Goal: Task Accomplishment & Management: Manage account settings

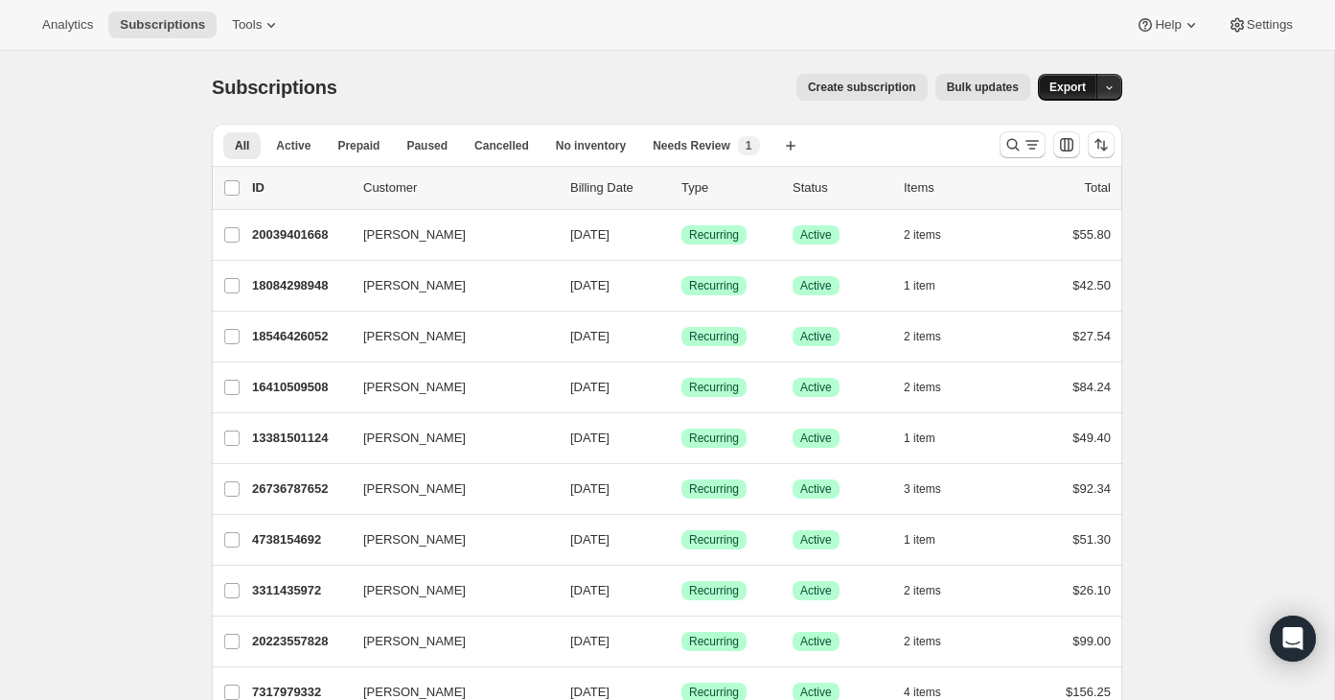
click at [1077, 98] on button "Export" at bounding box center [1067, 87] width 59 height 27
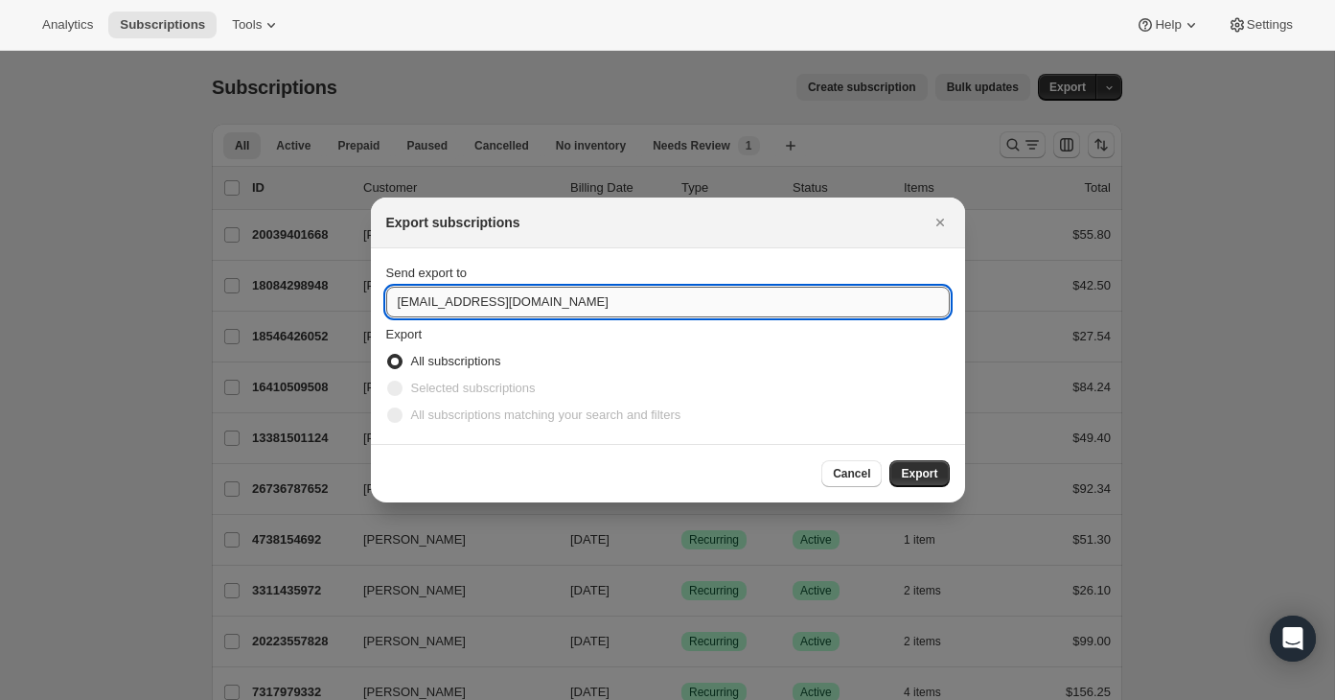
click at [614, 305] on input "yourfriends@healthybud.co" at bounding box center [667, 302] width 563 height 31
type input "avinash.singh@loopwork.co"
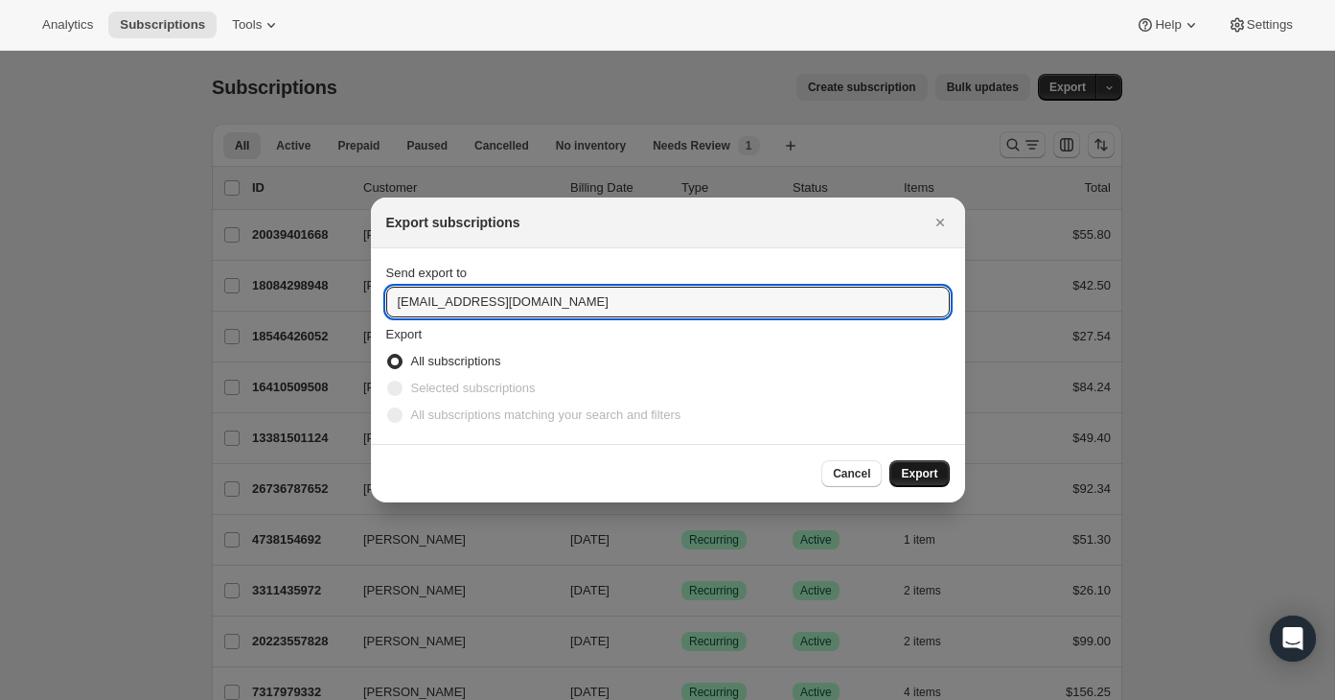
click at [917, 473] on span "Export" at bounding box center [919, 473] width 36 height 15
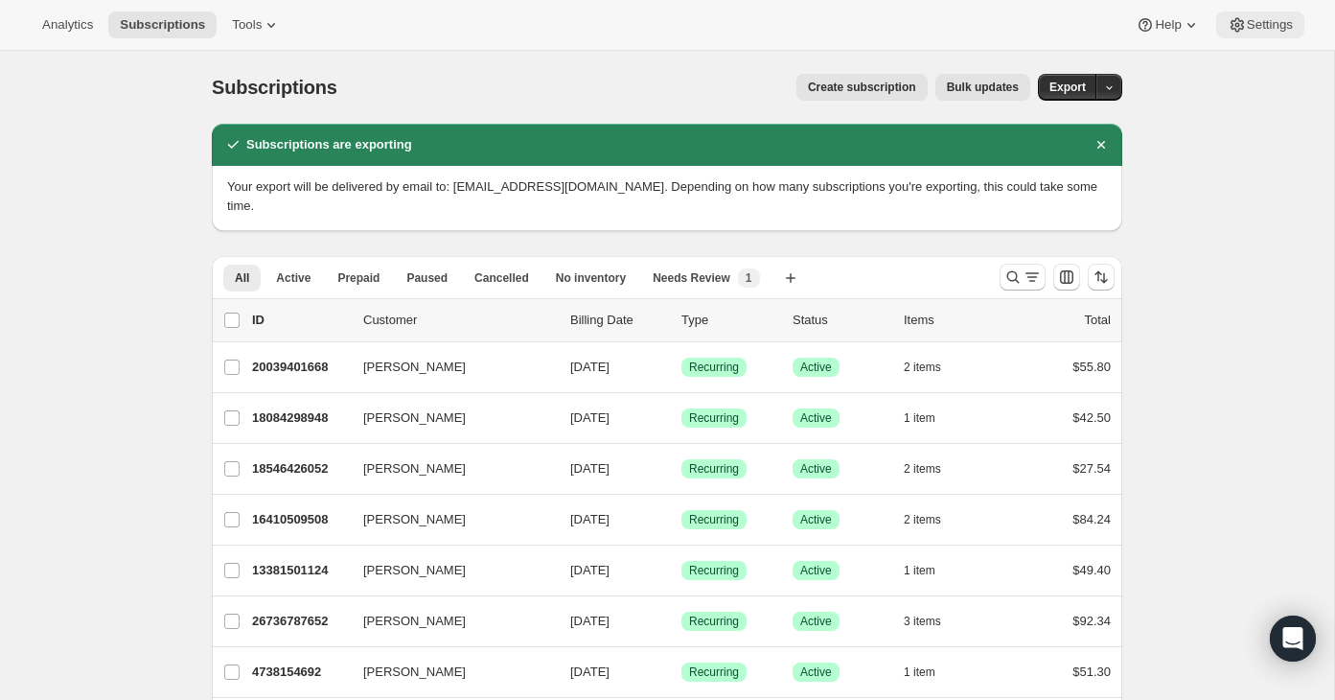
click at [1282, 19] on span "Settings" at bounding box center [1270, 24] width 46 height 15
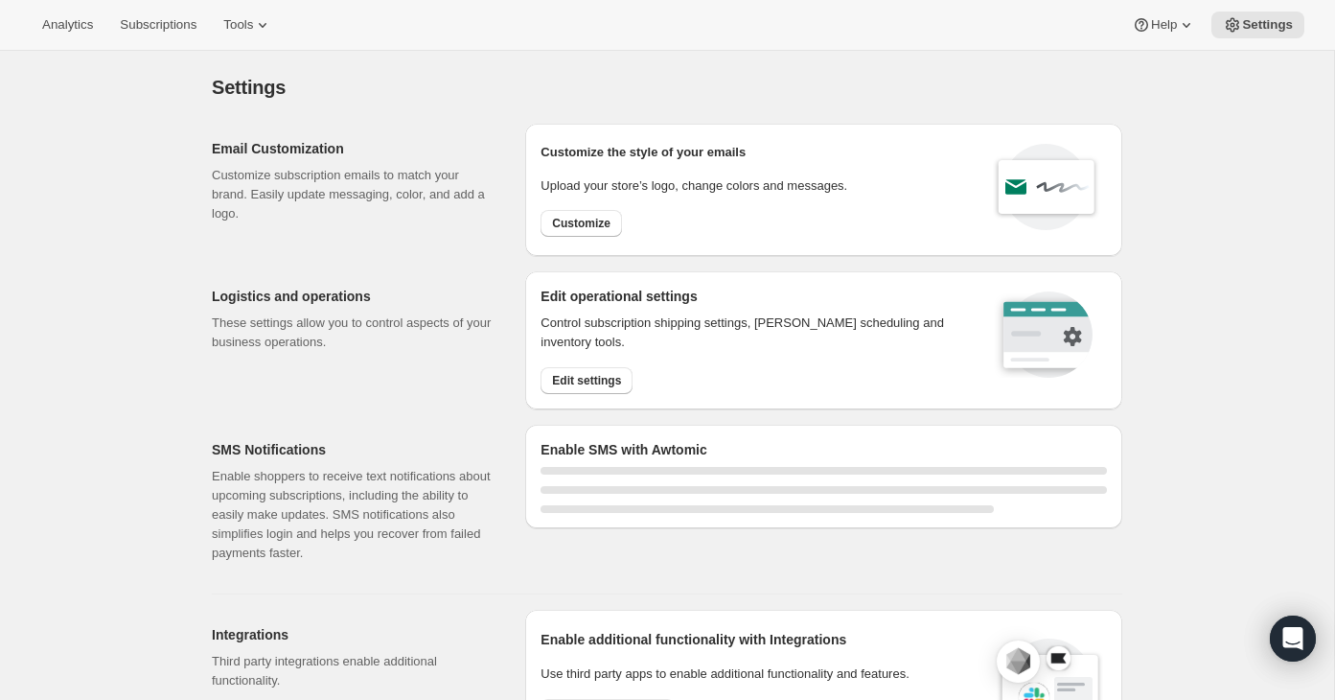
select select "22:00"
select select "07:00"
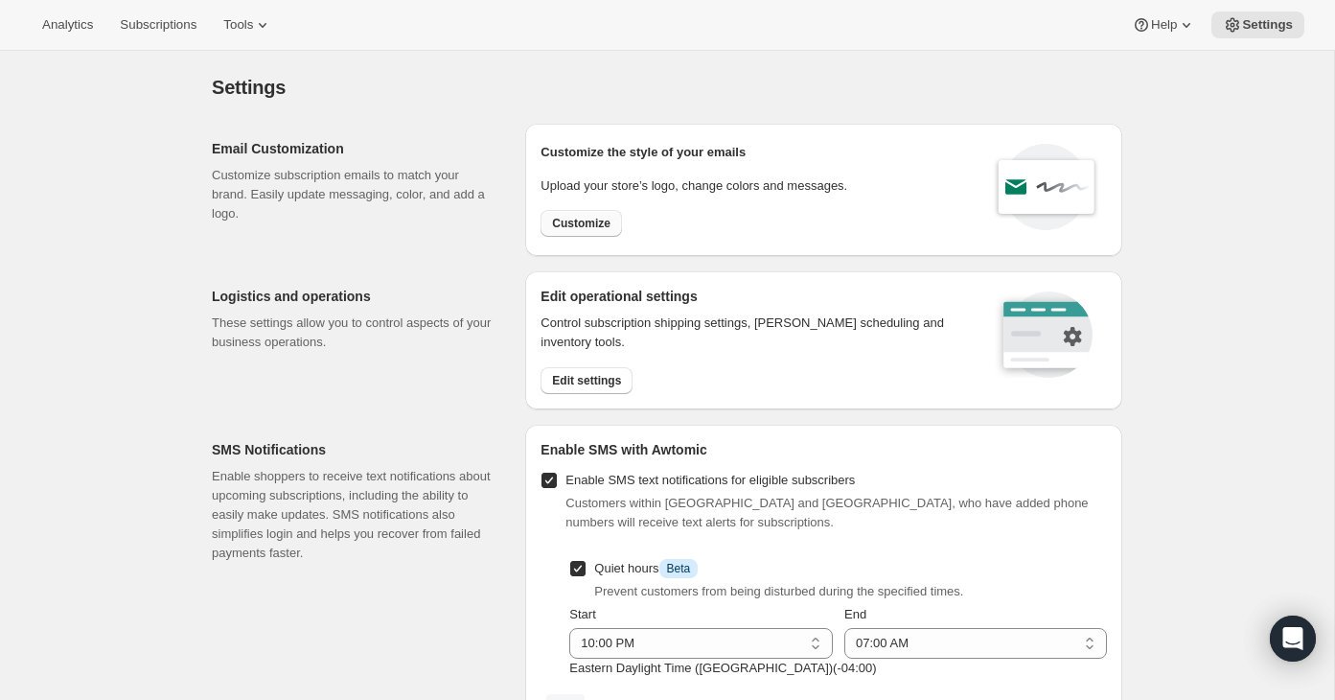
click at [583, 224] on span "Customize" at bounding box center [581, 223] width 58 height 15
select select "subscriptionMessage"
select select "5"
select select "15"
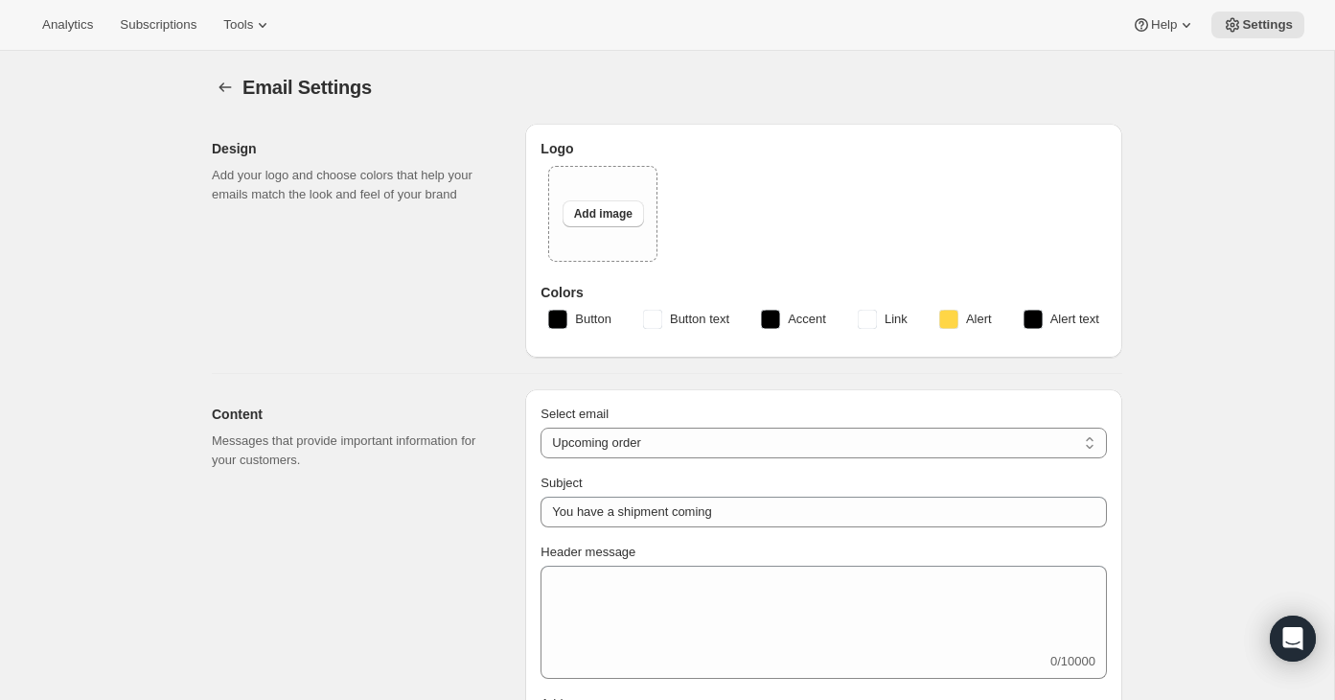
type input "🐾 Get ready — your pup’s next Healthybud box is on the way!"
type textarea "Exciting news, your Healthybud subscription order is being packed and will be o…"
select select "2"
select select "10"
type input "Healthybud"
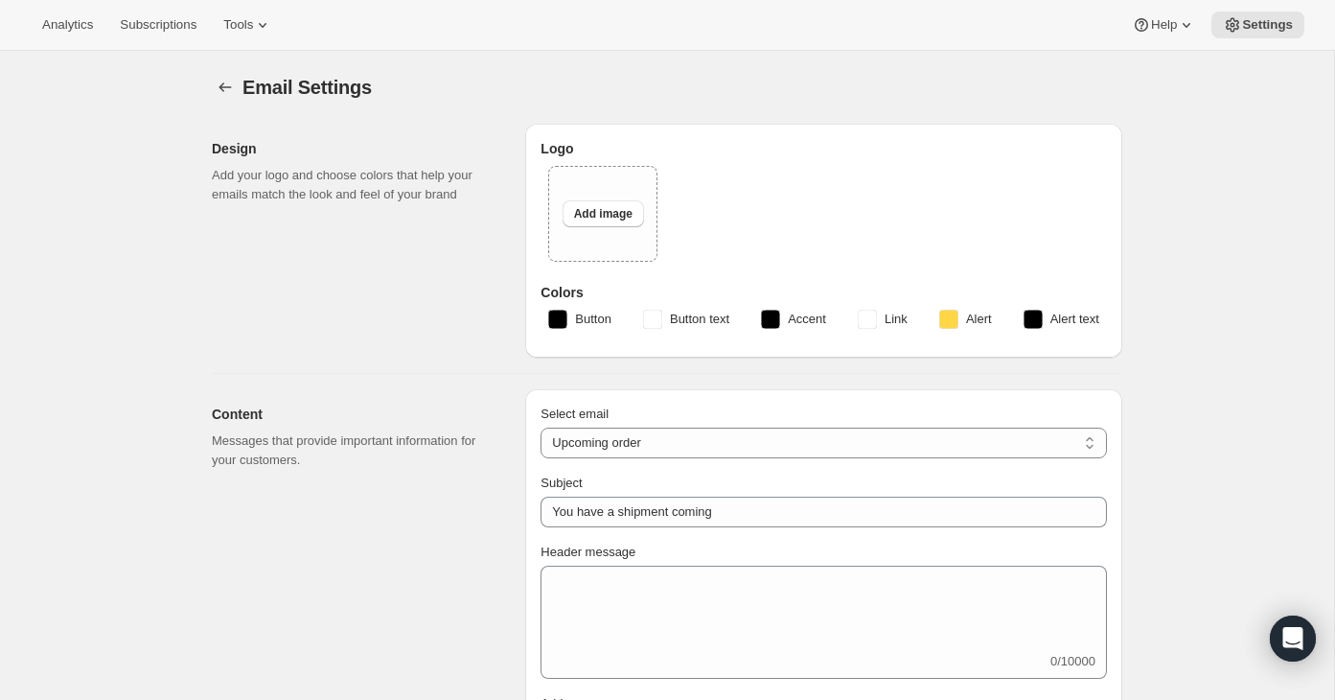
checkbox input "false"
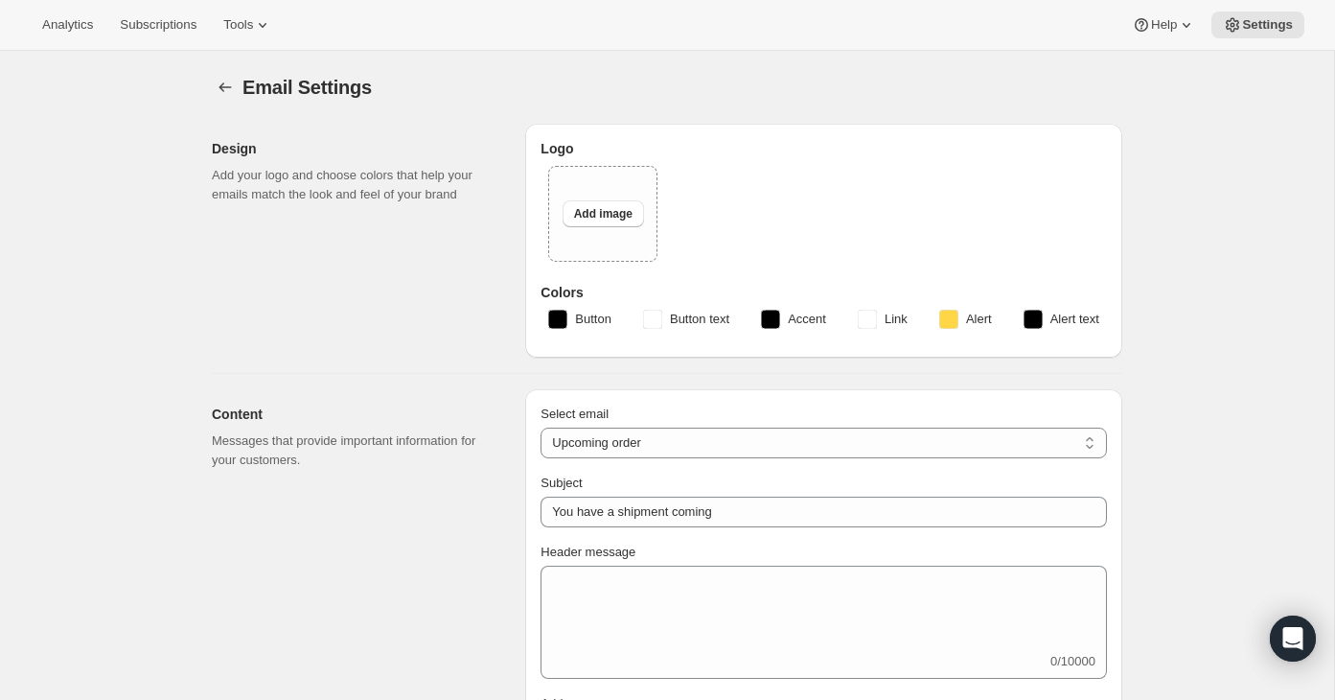
checkbox input "false"
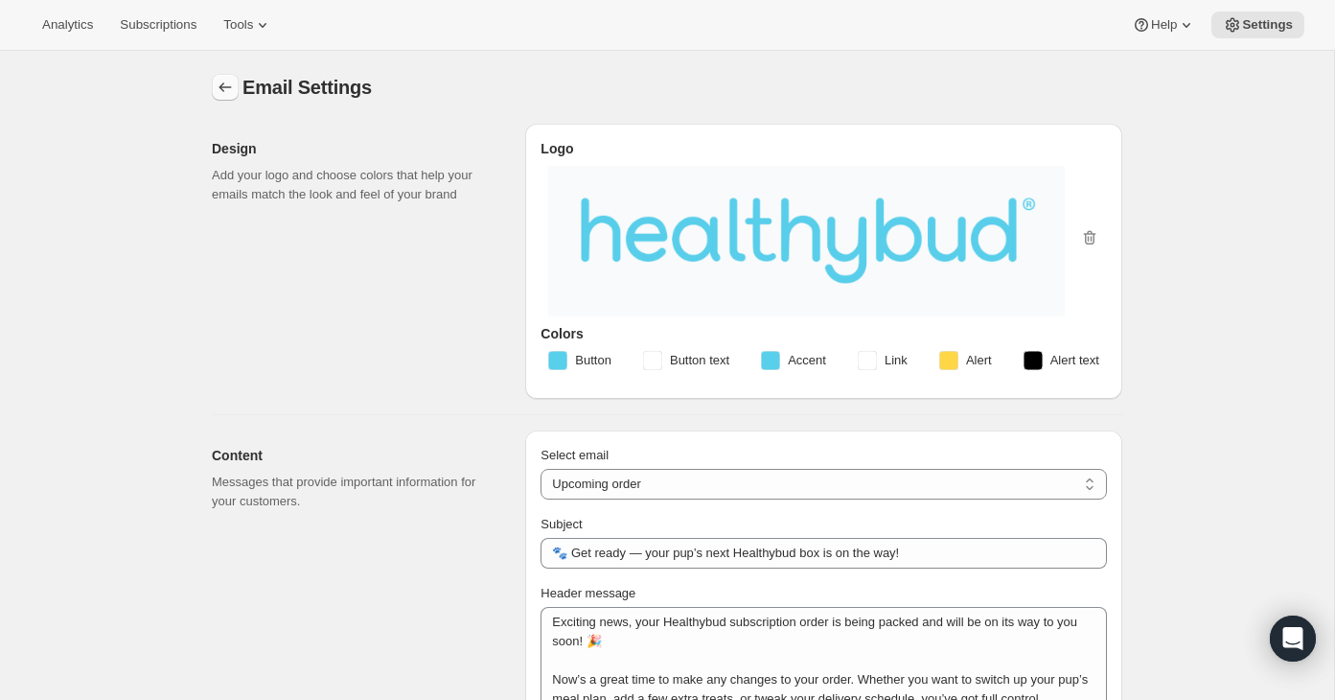
click at [223, 76] on button "Settings" at bounding box center [225, 87] width 27 height 27
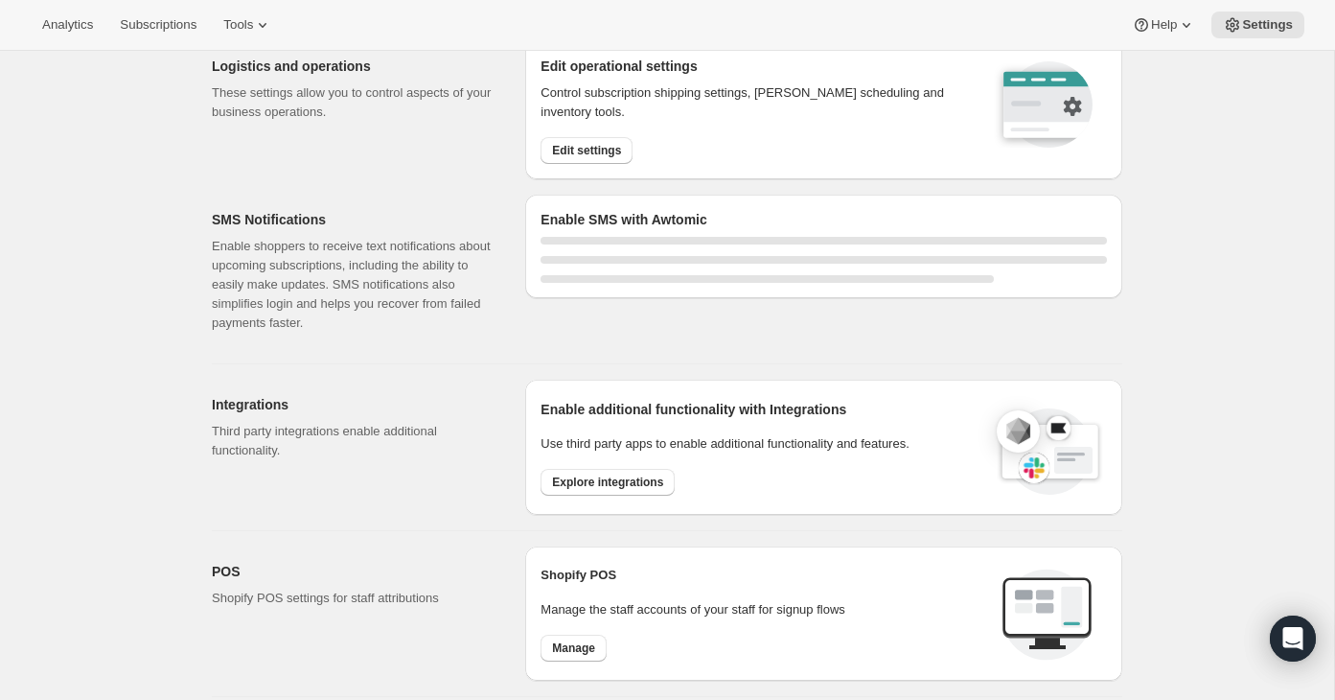
scroll to position [260, 0]
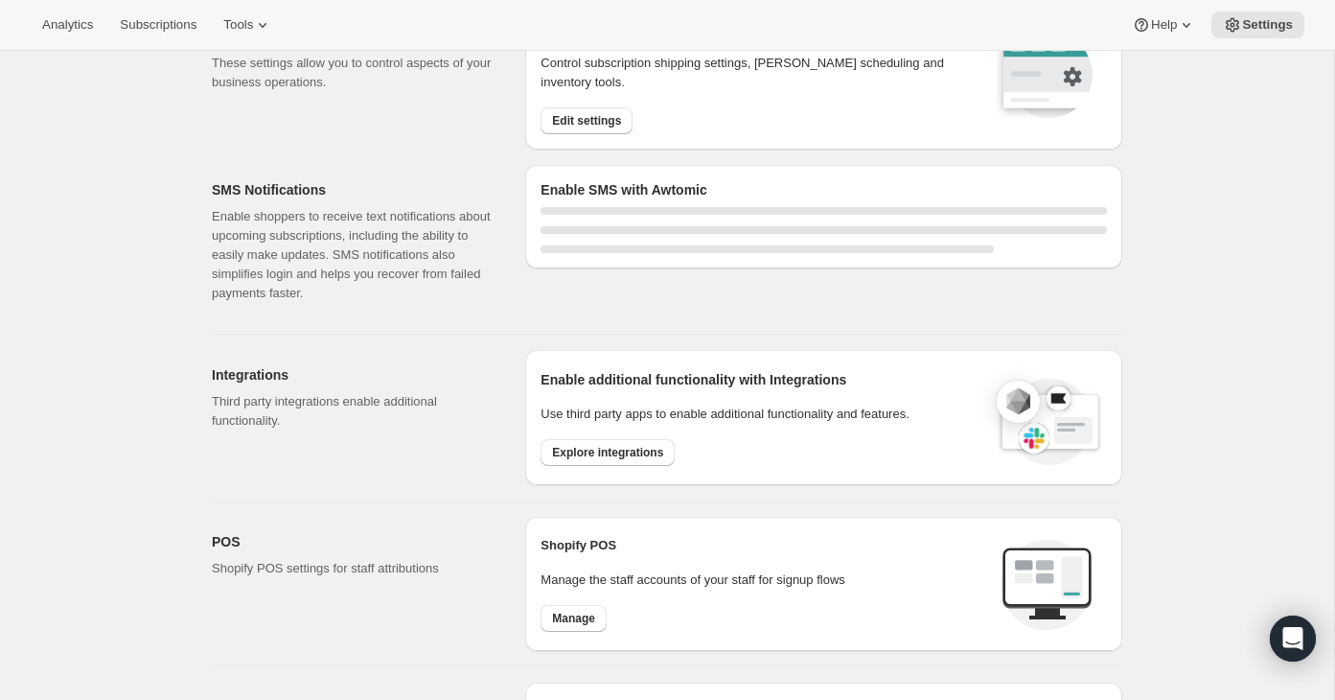
select select "22:00"
select select "07:00"
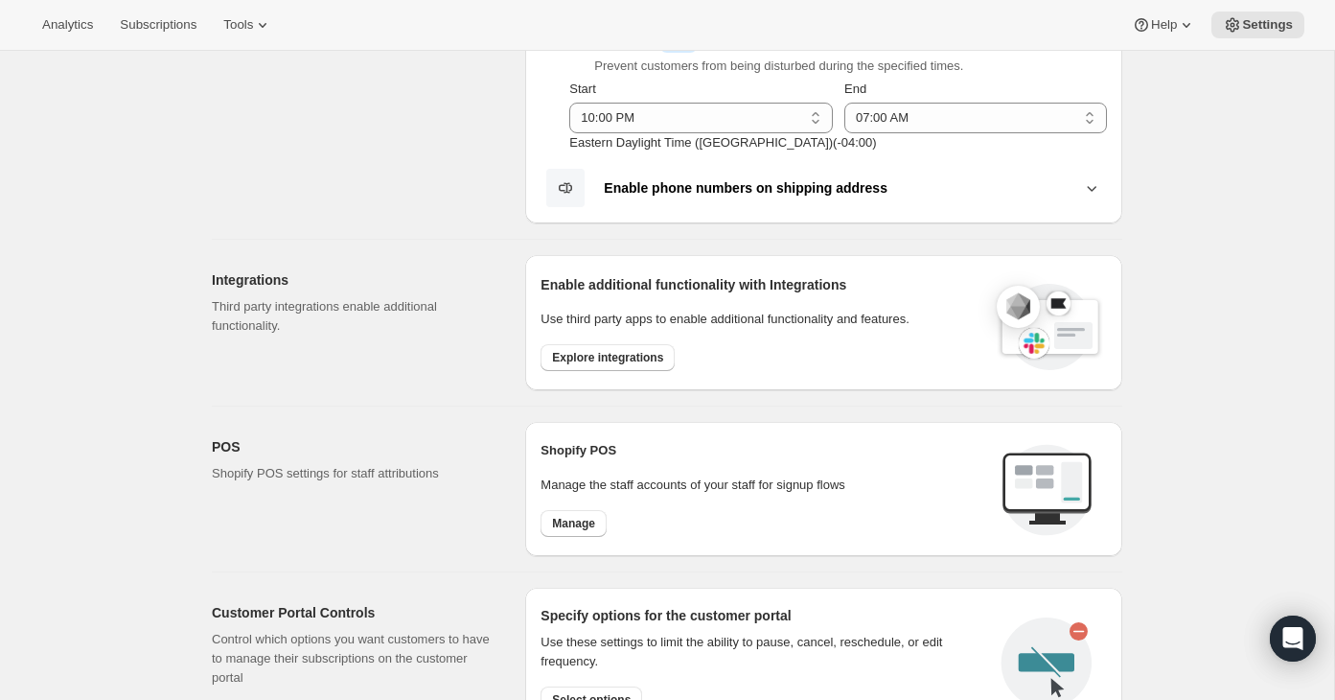
scroll to position [587, 0]
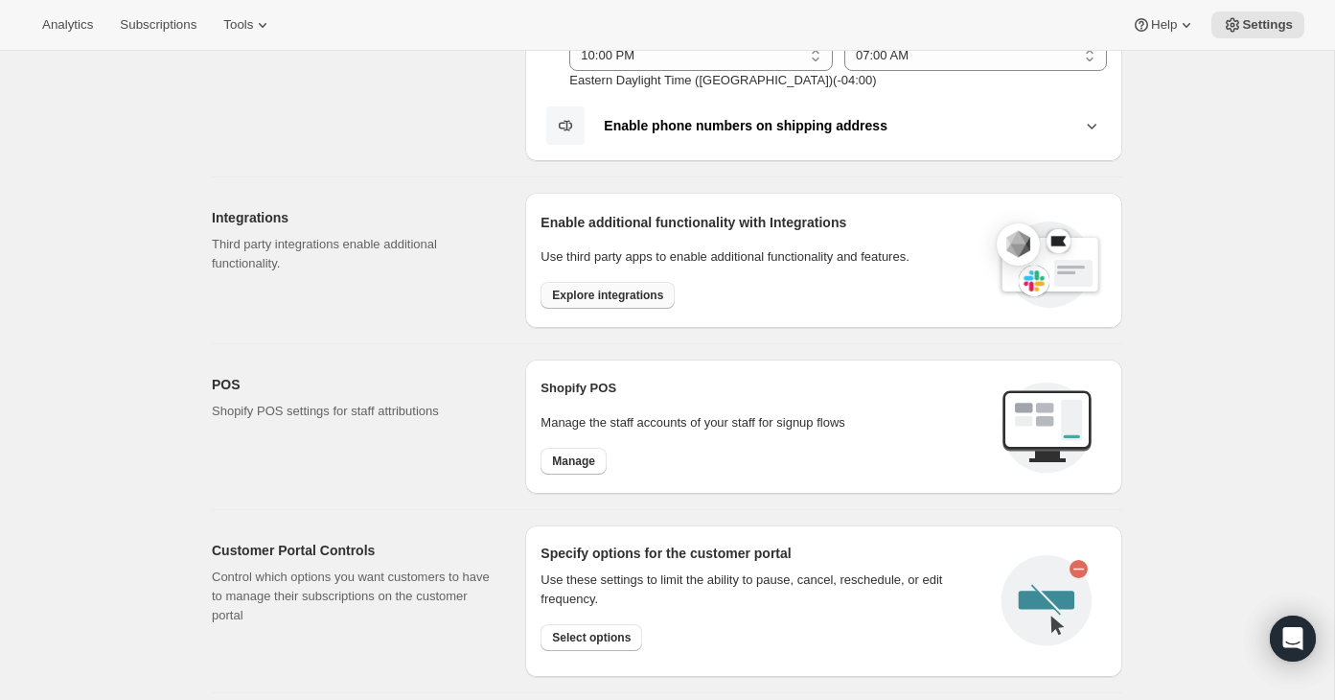
click at [565, 291] on span "Explore integrations" at bounding box center [607, 294] width 111 height 15
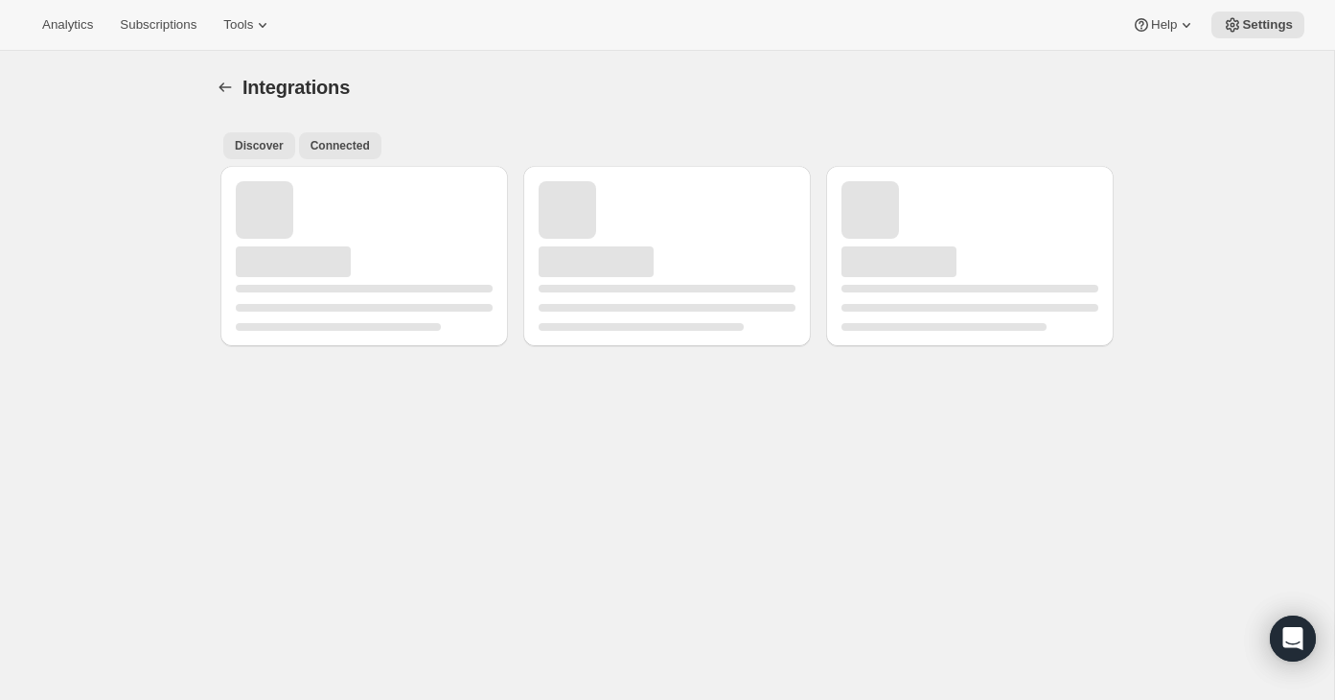
click at [336, 139] on span "Connected" at bounding box center [339, 145] width 59 height 15
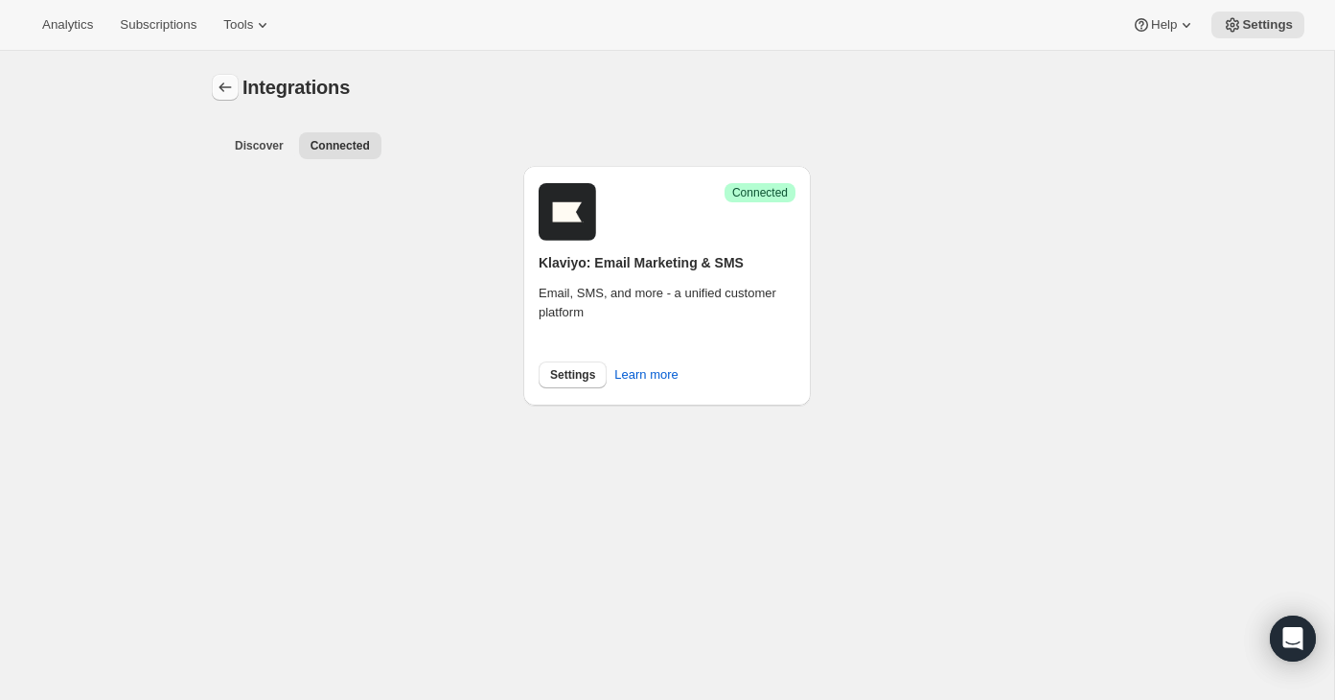
click at [221, 81] on icon "Settings" at bounding box center [225, 87] width 19 height 19
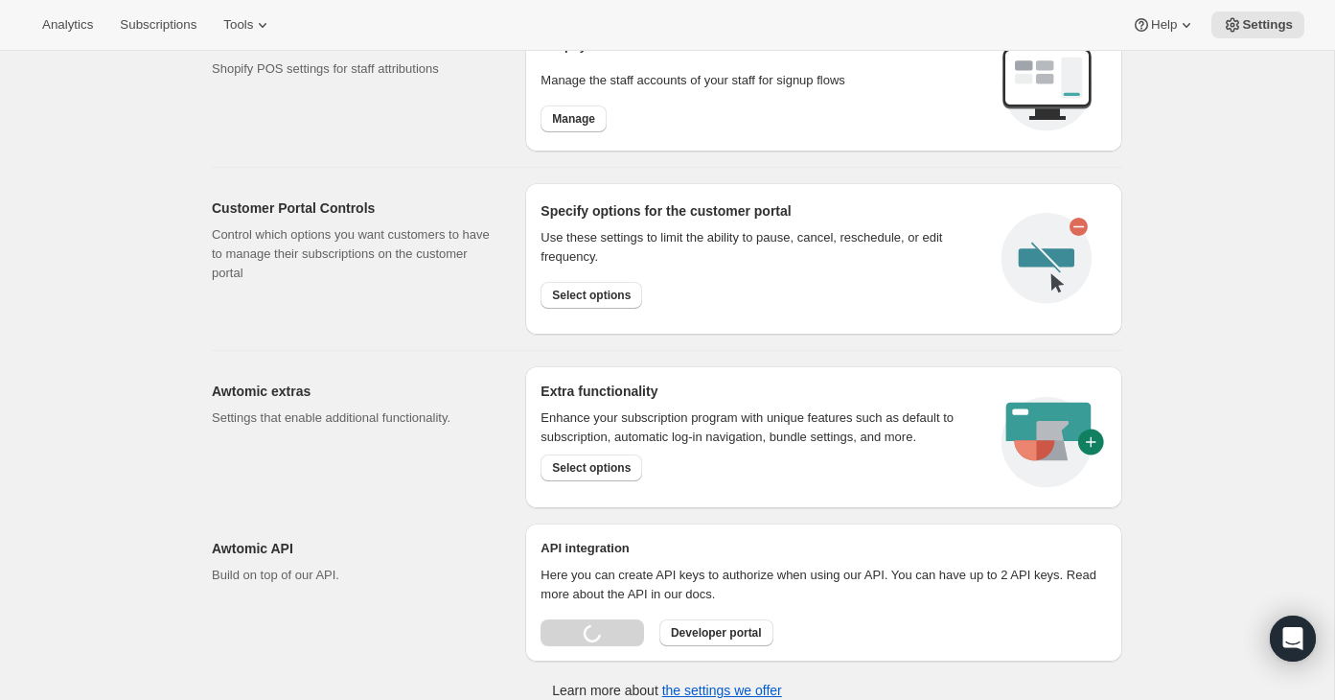
scroll to position [774, 0]
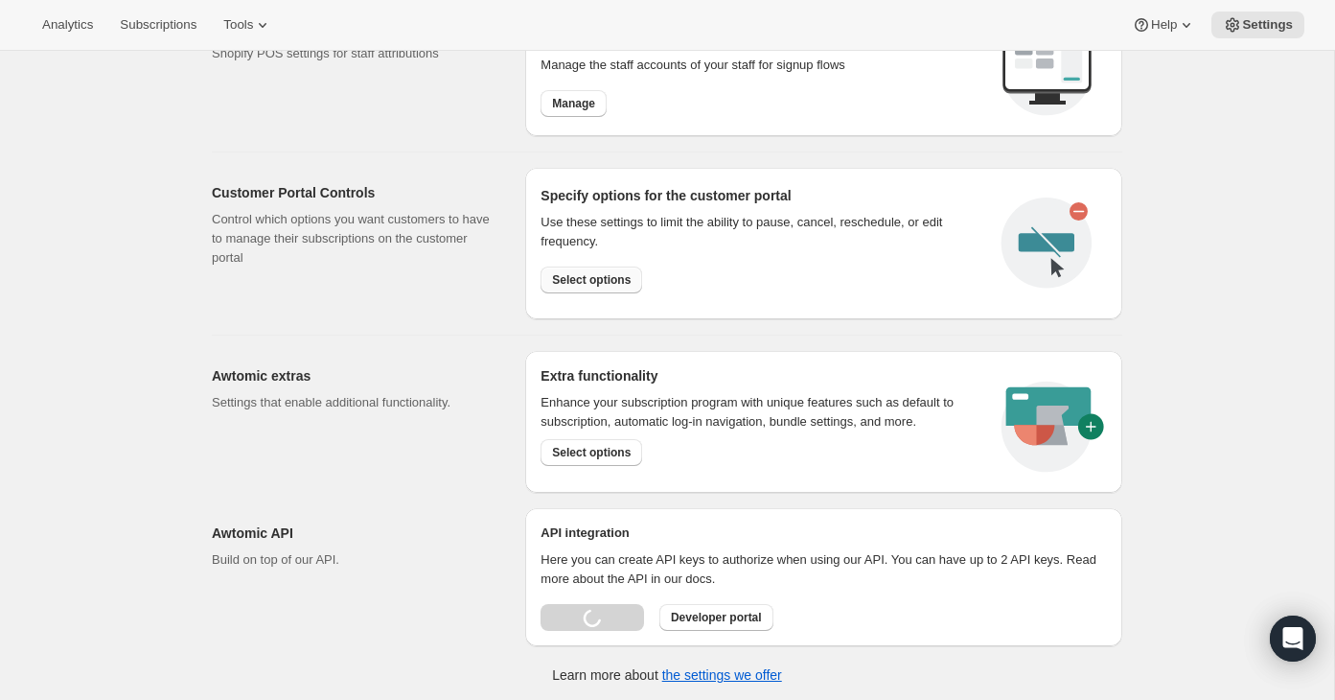
click at [587, 284] on span "Select options" at bounding box center [591, 279] width 79 height 15
select select "22:00"
select select "07:00"
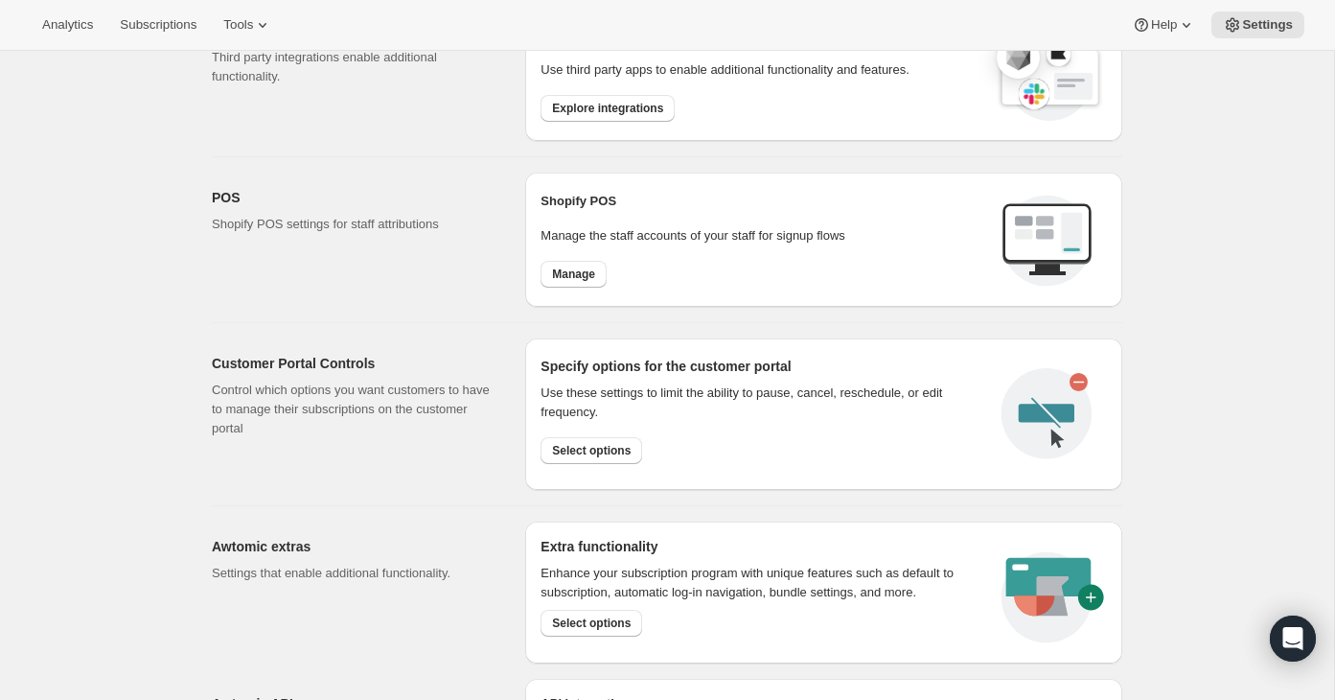
scroll to position [945, 0]
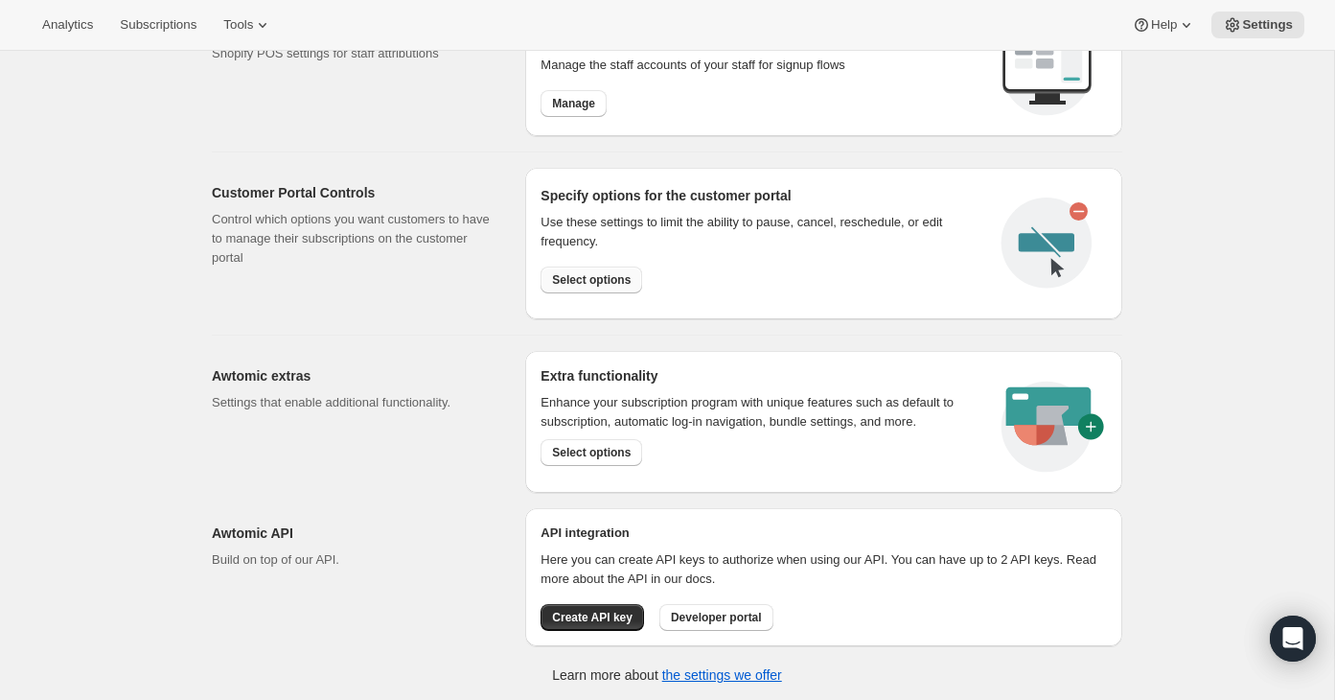
click at [585, 277] on span "Select options" at bounding box center [591, 279] width 79 height 15
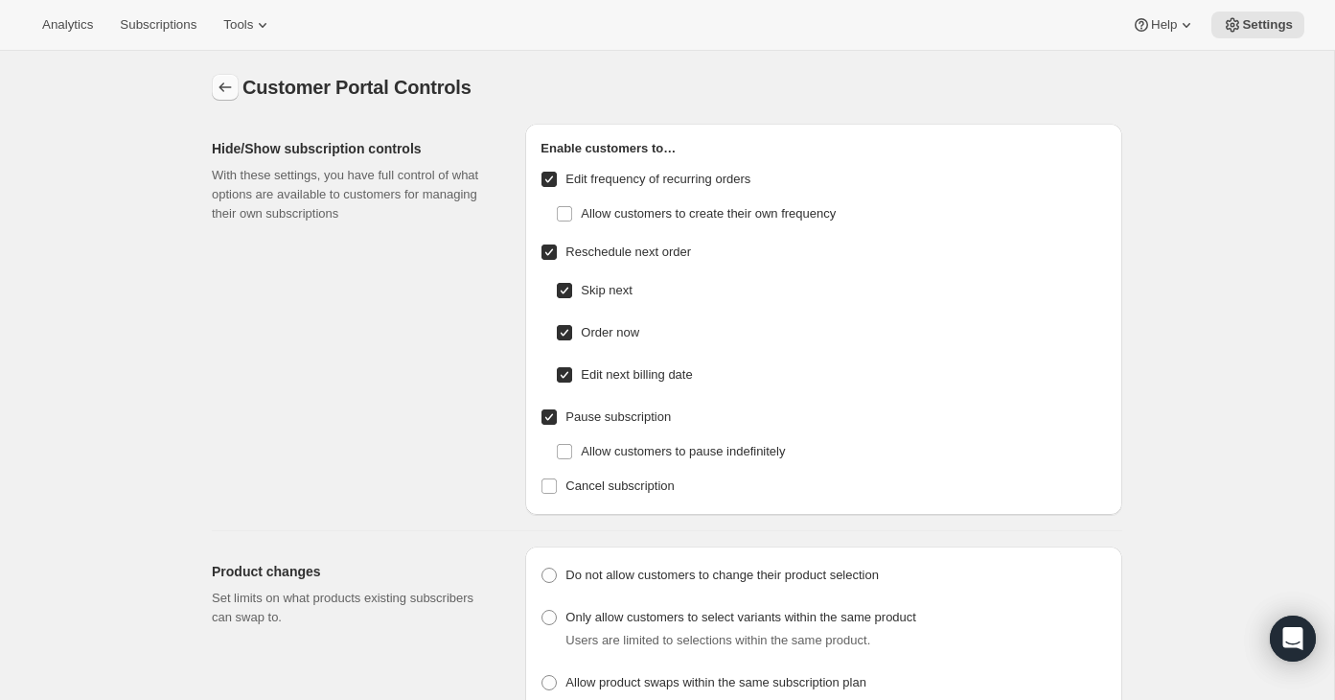
click at [221, 86] on icon "Settings" at bounding box center [225, 87] width 12 height 10
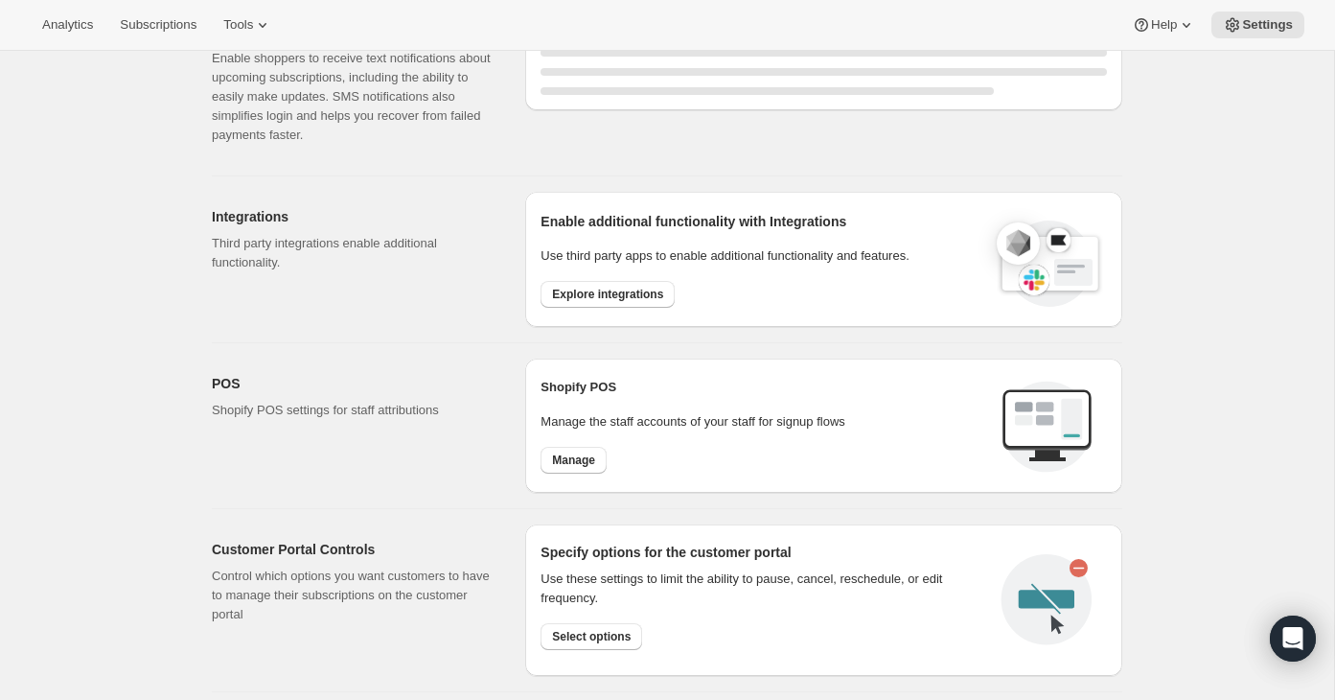
select select "22:00"
select select "07:00"
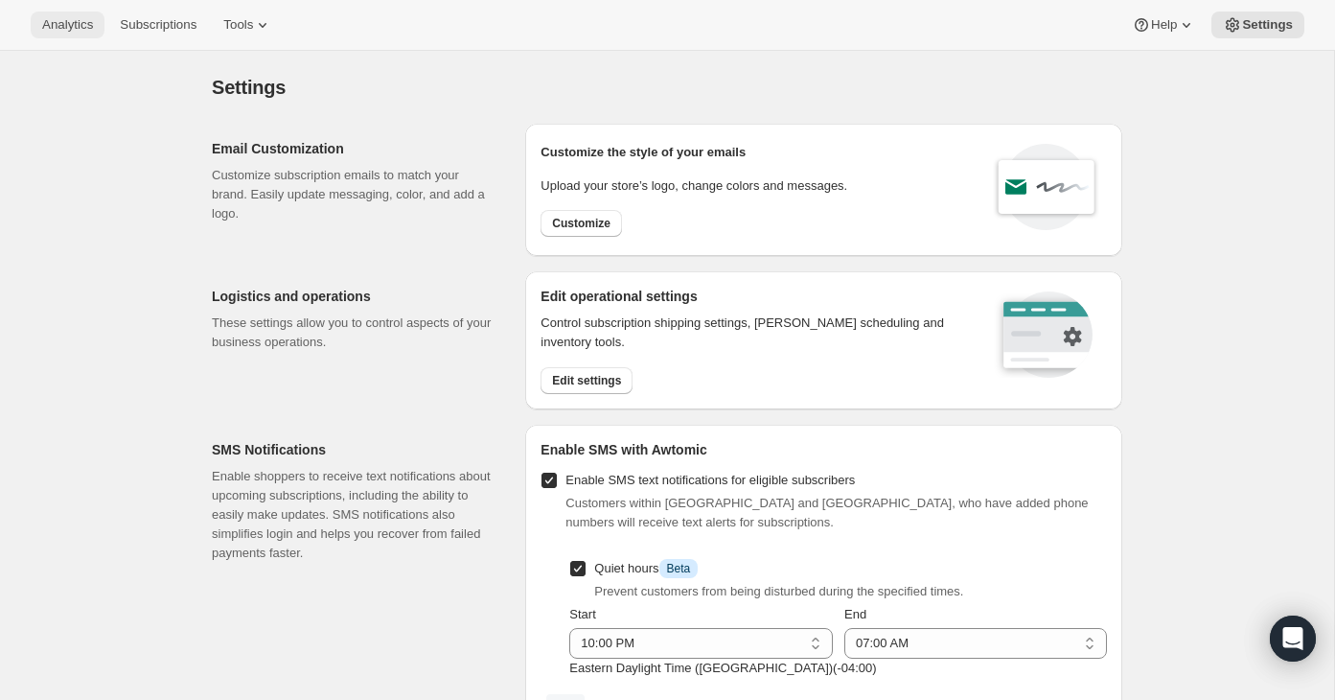
click at [78, 23] on span "Analytics" at bounding box center [67, 24] width 51 height 15
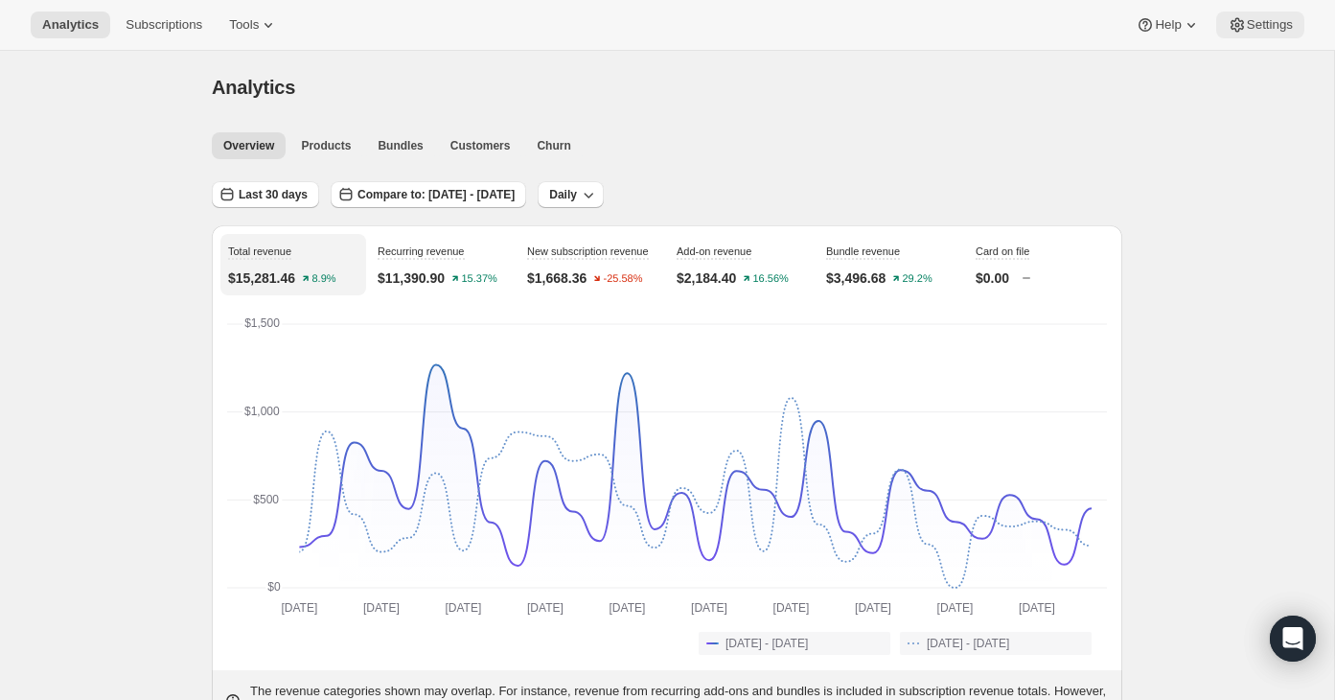
click at [1254, 23] on span "Settings" at bounding box center [1270, 24] width 46 height 15
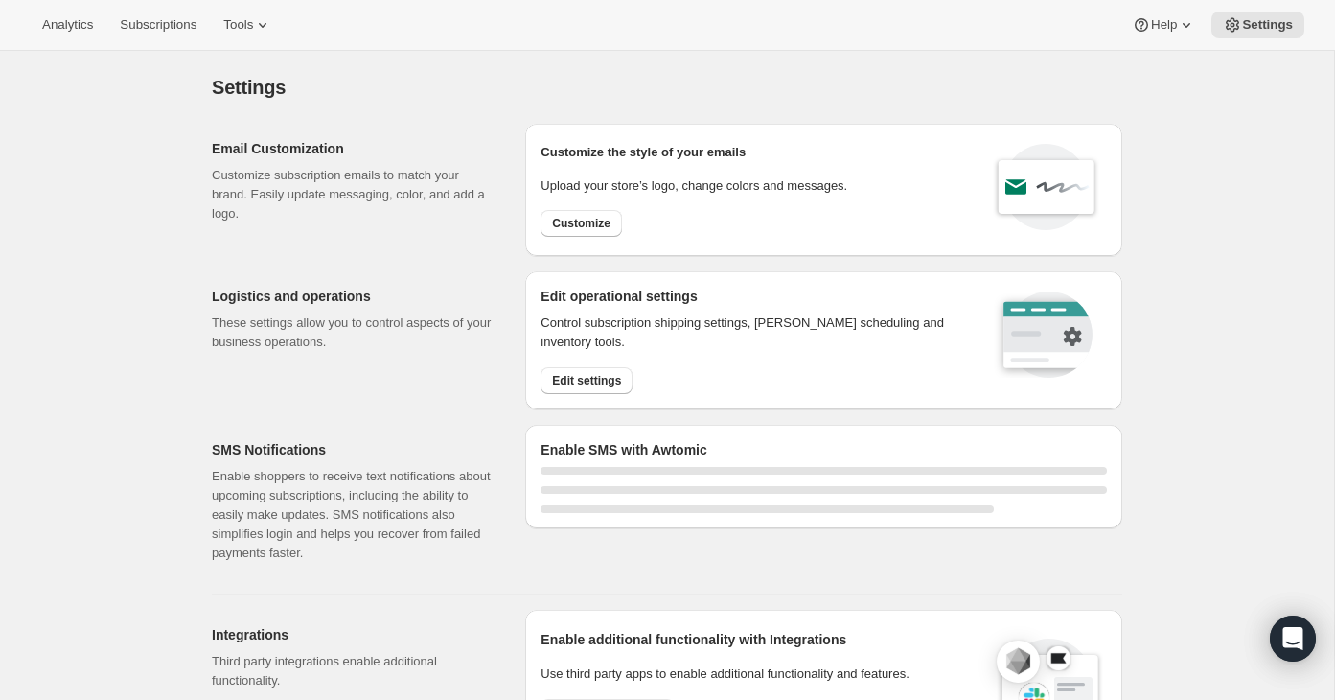
select select "22:00"
select select "07:00"
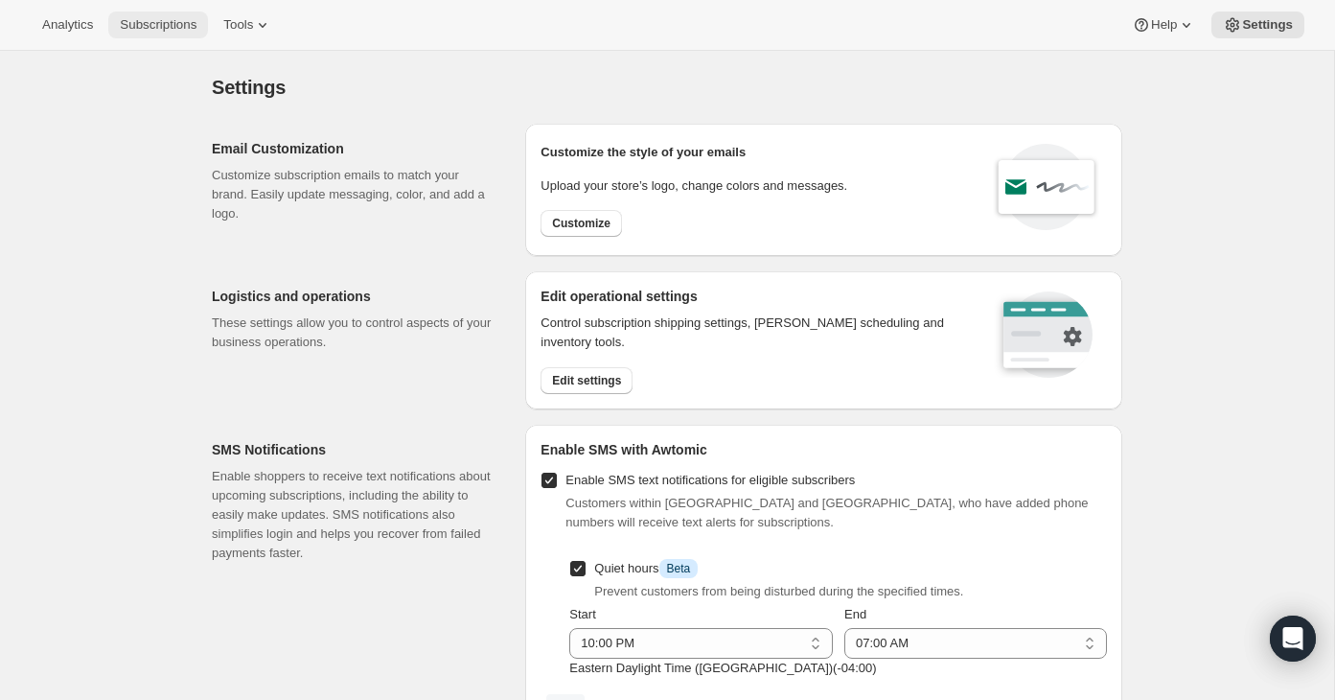
click at [196, 26] on span "Subscriptions" at bounding box center [158, 24] width 77 height 15
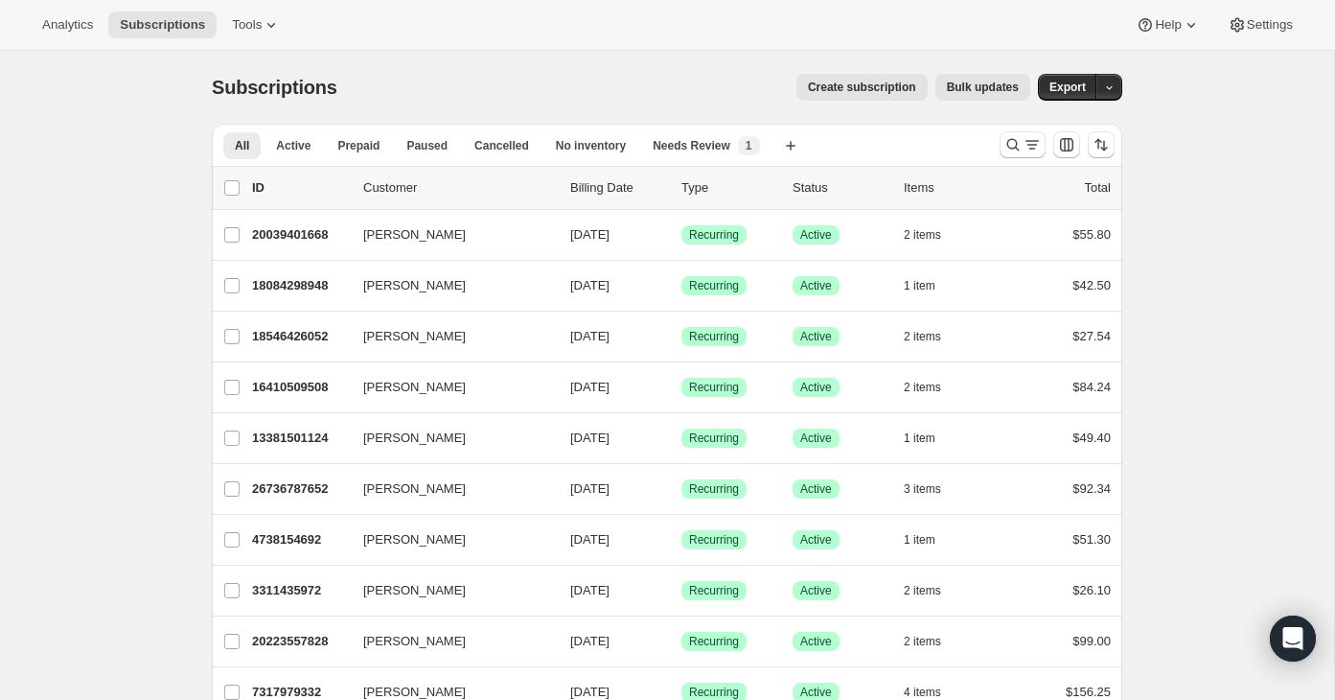
click at [982, 81] on span "Bulk updates" at bounding box center [983, 87] width 72 height 15
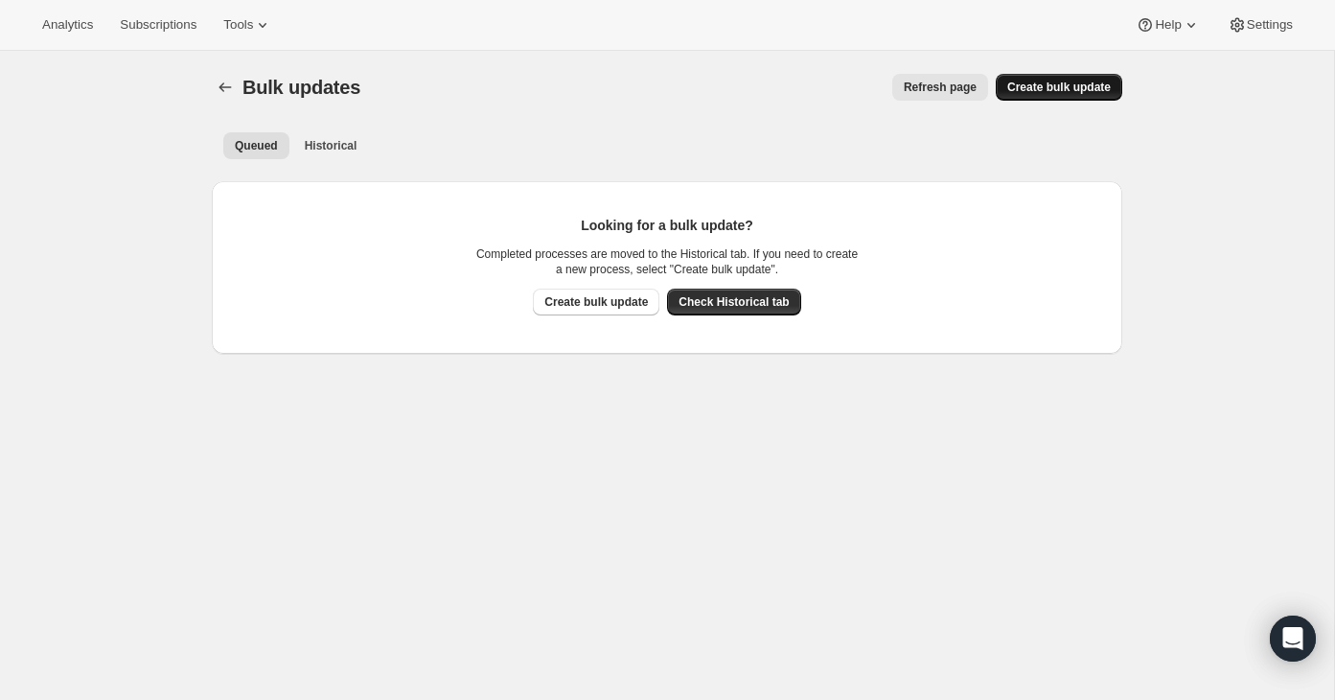
click at [1033, 87] on span "Create bulk update" at bounding box center [1058, 87] width 103 height 15
select select "07"
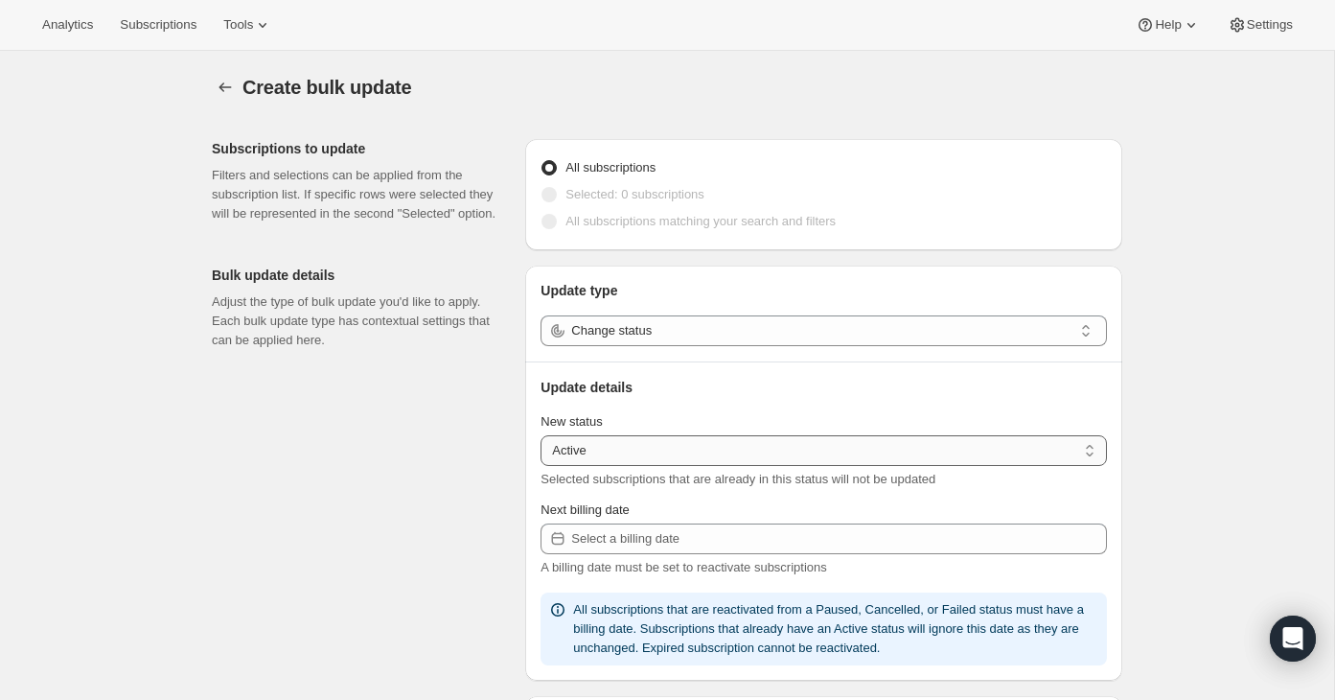
click at [1067, 436] on select "Active Paused Cancelled" at bounding box center [823, 450] width 566 height 31
click at [1073, 453] on select "Active Paused Cancelled" at bounding box center [823, 450] width 566 height 31
click at [964, 455] on select "Active Paused Cancelled" at bounding box center [823, 450] width 566 height 31
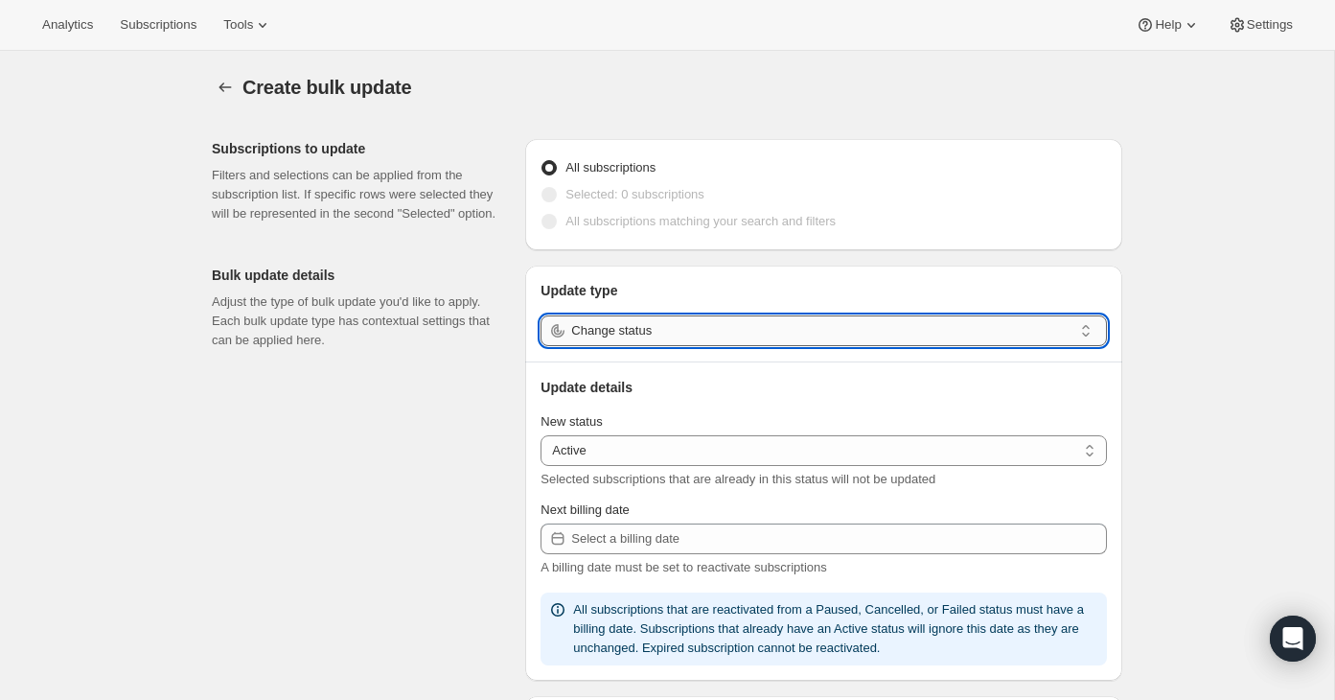
click at [1067, 326] on input "Change status" at bounding box center [821, 330] width 501 height 31
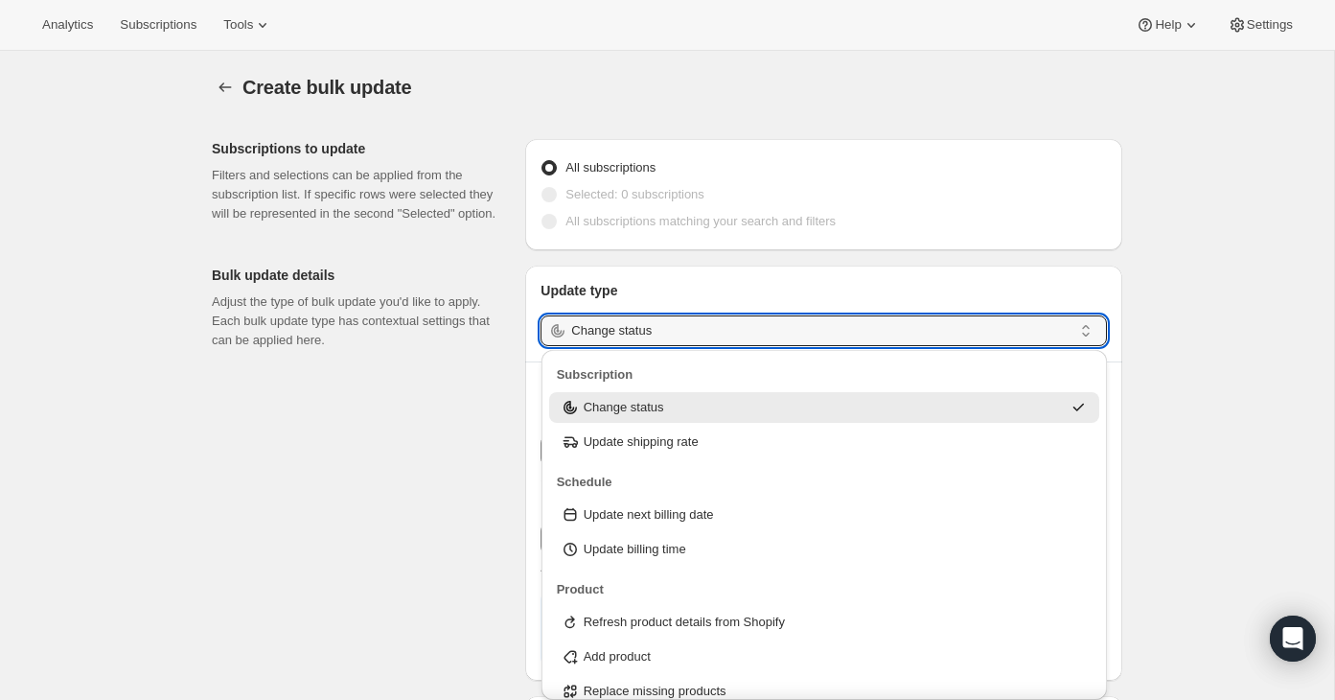
click at [1184, 294] on div "Create bulk update. This page is ready Create bulk update Subscriptions to upda…" at bounding box center [667, 698] width 1334 height 1294
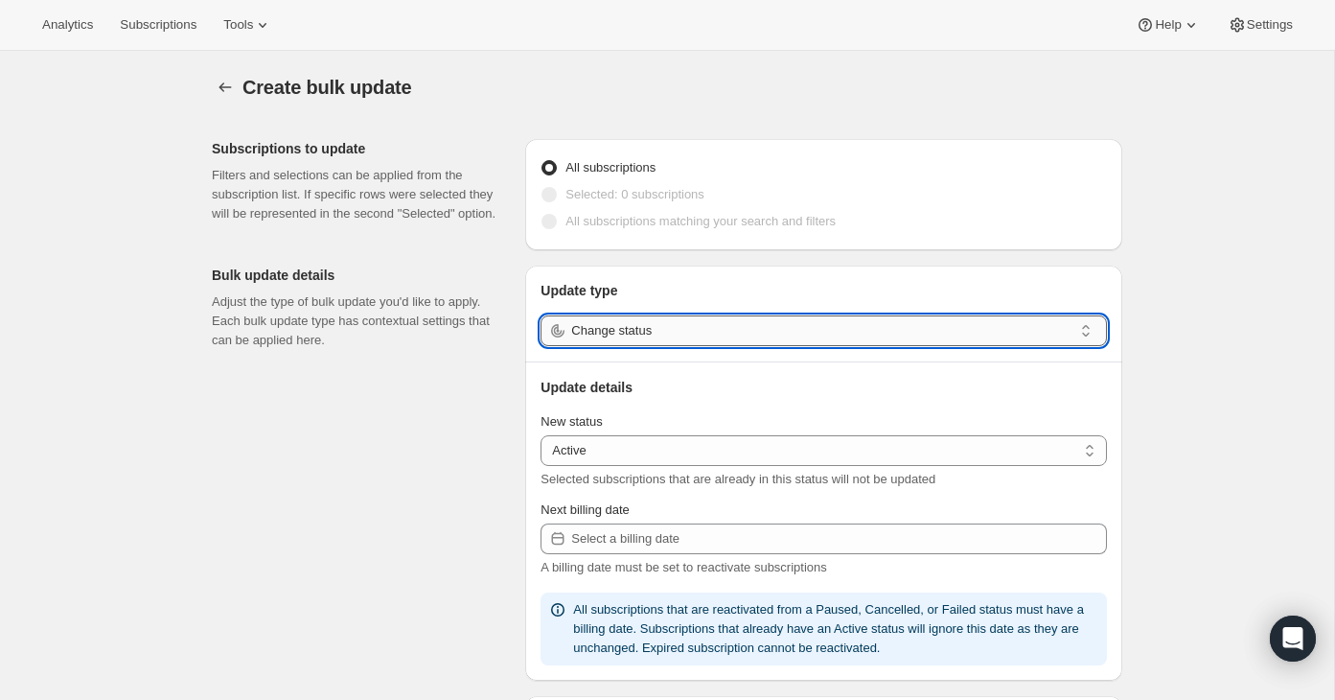
click at [727, 320] on input "Change status" at bounding box center [821, 330] width 501 height 31
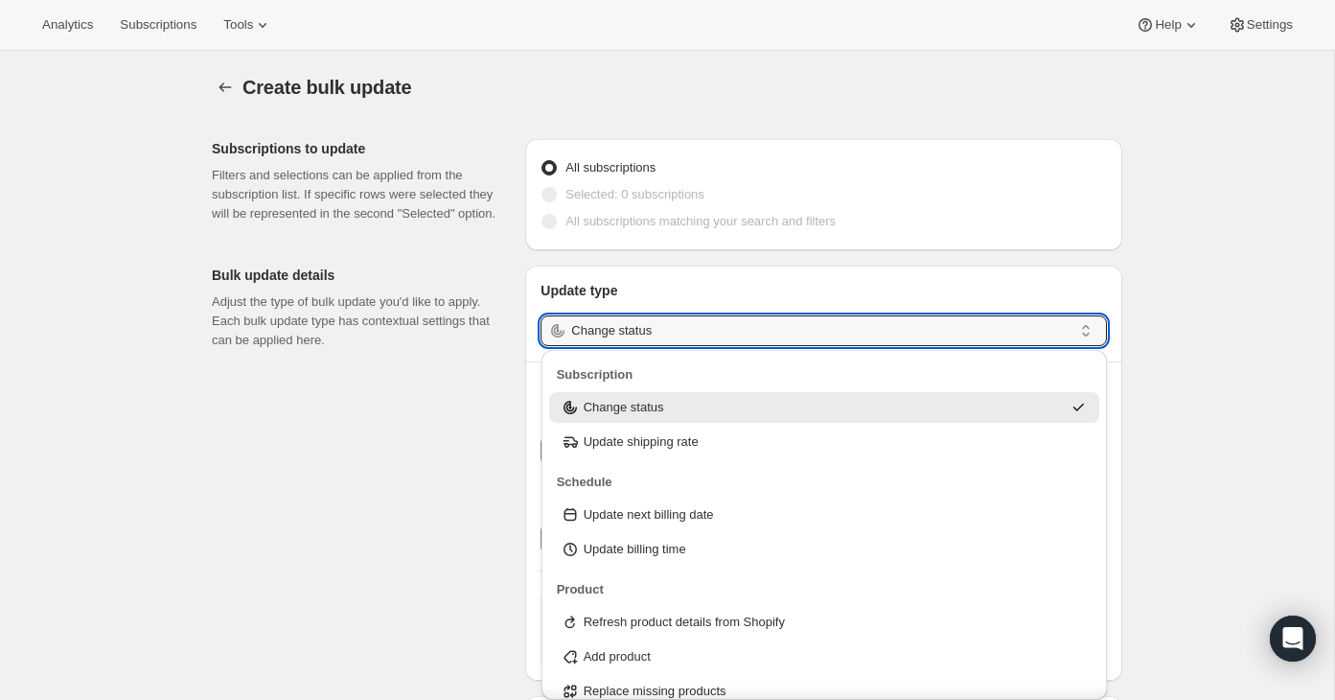
click at [1245, 264] on div "Create bulk update. This page is ready Create bulk update Subscriptions to upda…" at bounding box center [667, 698] width 1334 height 1294
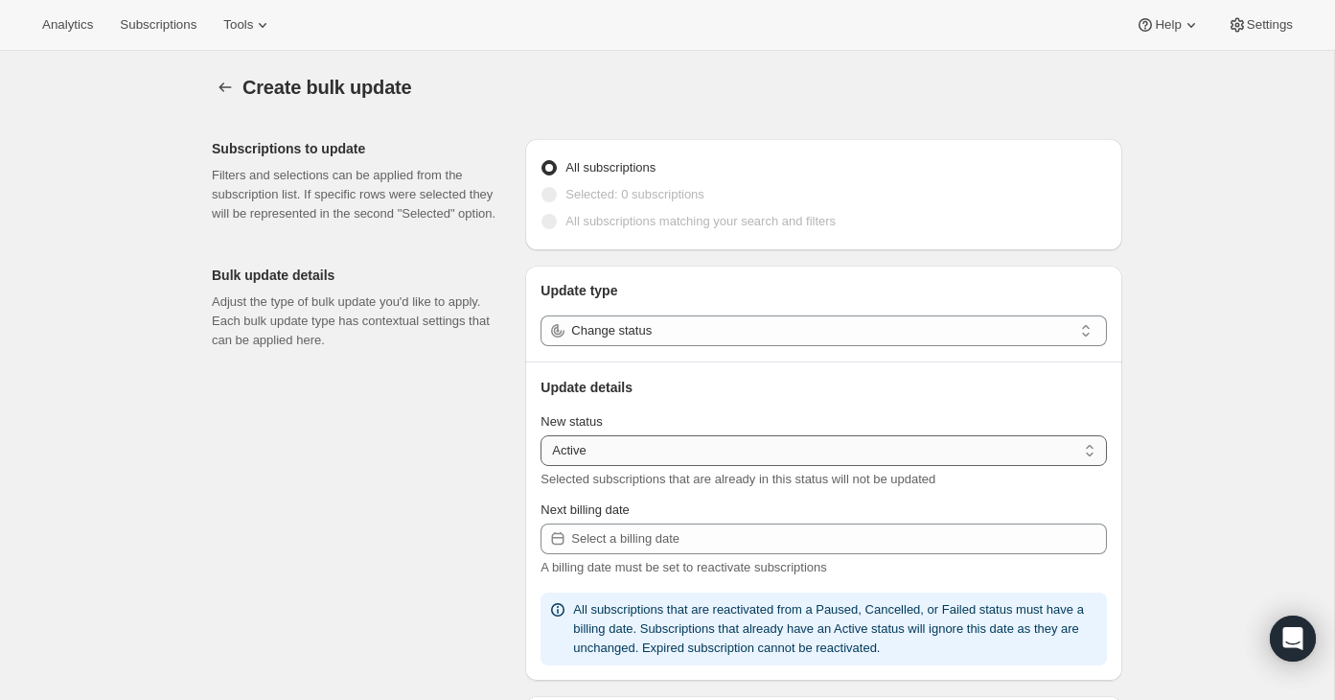
click at [790, 460] on select "Active Paused Cancelled" at bounding box center [823, 450] width 566 height 31
click at [167, 26] on span "Subscriptions" at bounding box center [158, 24] width 77 height 15
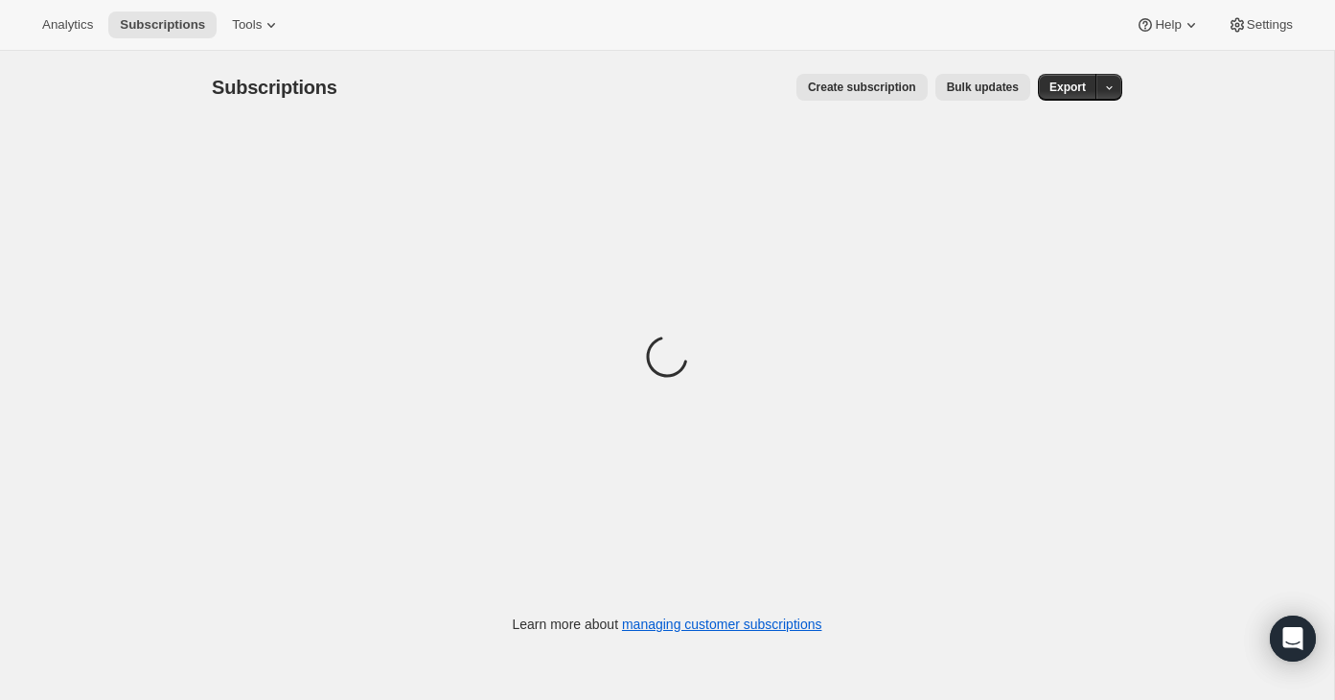
click at [968, 82] on span "Bulk updates" at bounding box center [983, 87] width 72 height 15
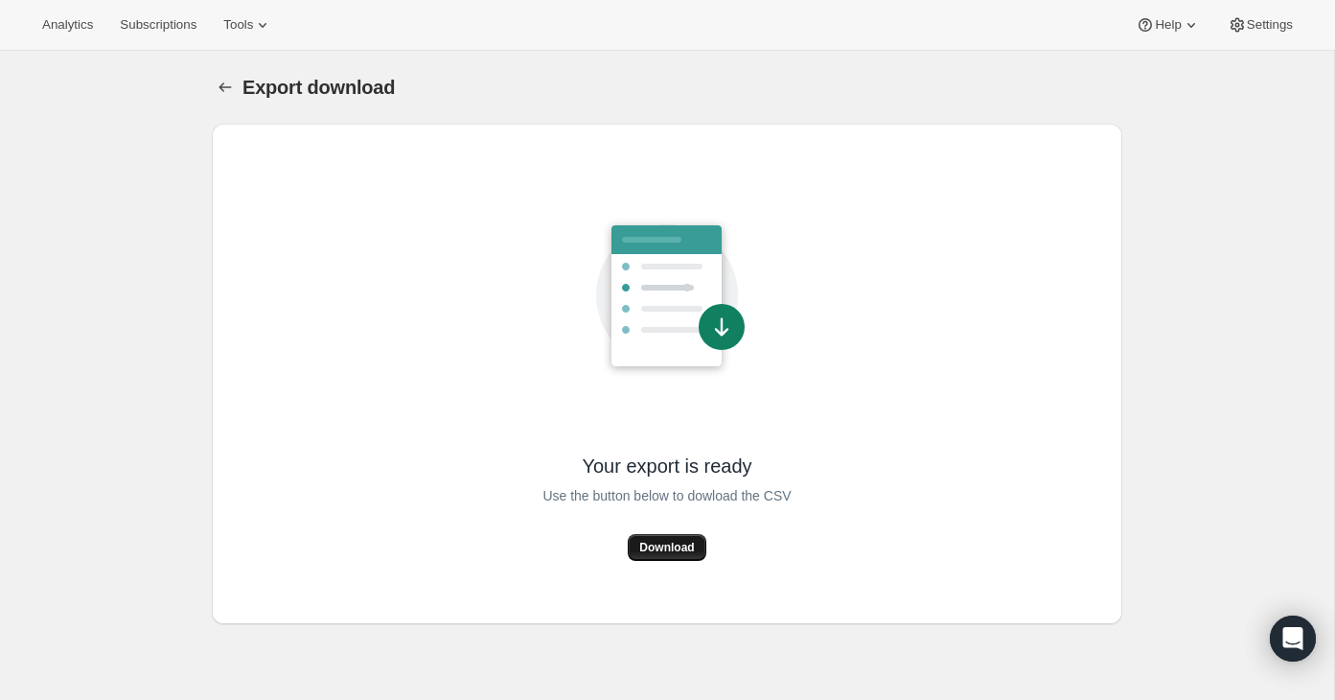
click at [668, 551] on span "Download" at bounding box center [666, 546] width 55 height 15
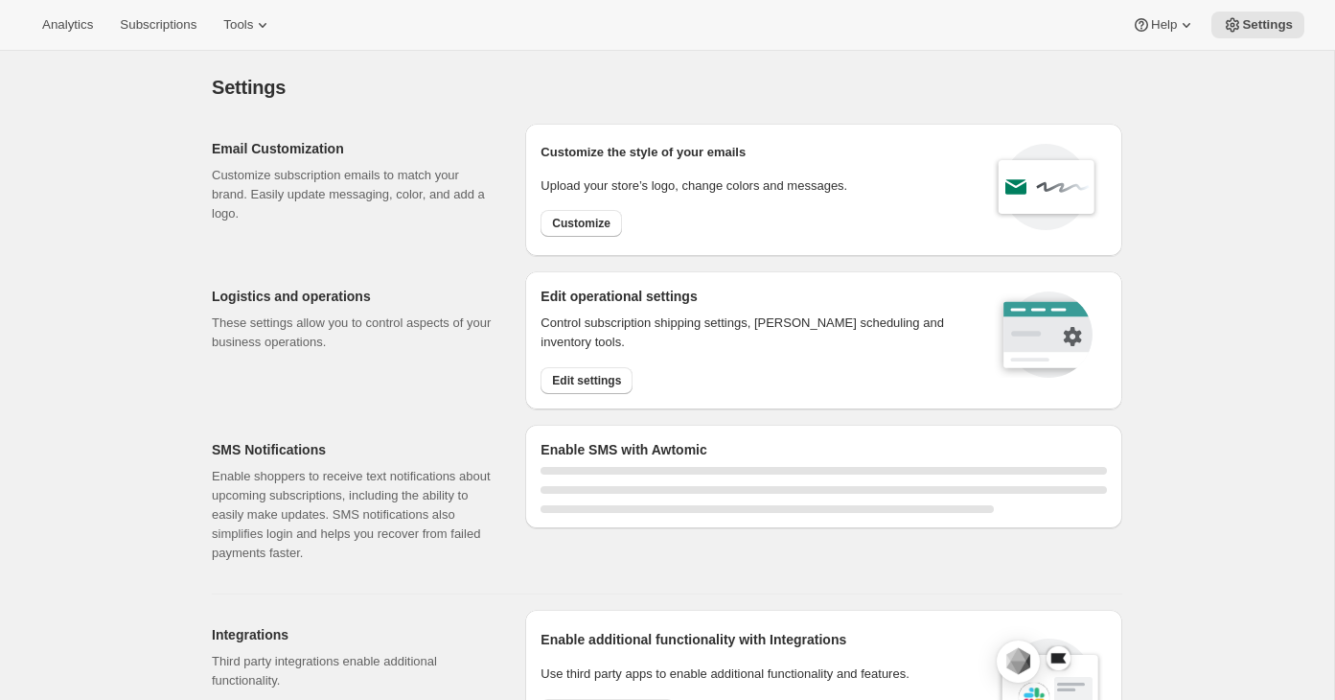
select select "22:00"
select select "07:00"
